Goal: Navigation & Orientation: Understand site structure

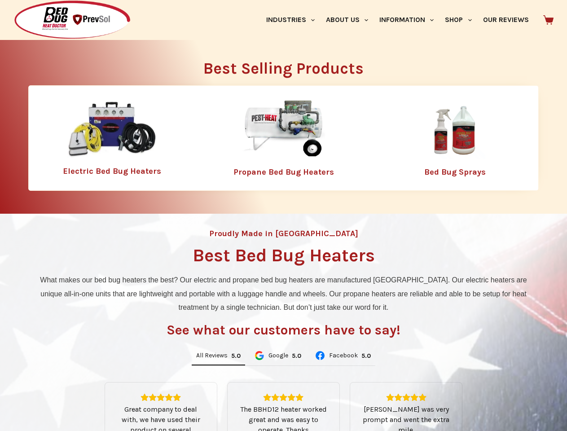
click at [283, 216] on div "Proudly Made in [GEOGRAPHIC_DATA] Best Bed Bug Heaters What makes our bed bug h…" at bounding box center [283, 383] width 567 height 338
click at [294, 20] on link "Industries" at bounding box center [290, 20] width 60 height 40
click at [351, 20] on link "About Us" at bounding box center [346, 20] width 53 height 40
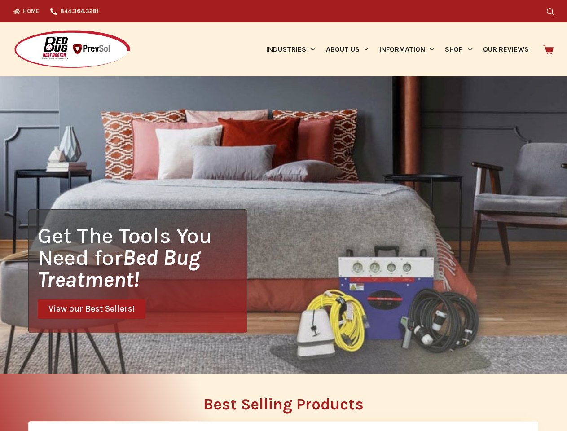
click at [410, 20] on div "Search" at bounding box center [440, 11] width 228 height 22
click at [462, 20] on div "Search" at bounding box center [440, 11] width 228 height 22
click at [218, 356] on div "Get The Tools You Need for Bed Bug Treatment! View our Best Sellers!" at bounding box center [283, 224] width 567 height 297
click at [278, 356] on div "Get The Tools You Need for Bed Bug Treatment! View our Best Sellers!" at bounding box center [283, 224] width 567 height 297
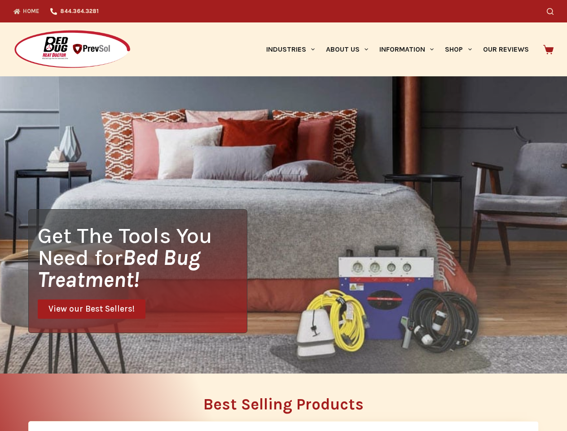
click at [343, 356] on div "Get The Tools You Need for Bed Bug Treatment! View our Best Sellers!" at bounding box center [283, 224] width 567 height 297
click at [284, 407] on h2 "Best Selling Products" at bounding box center [283, 405] width 511 height 16
